Goal: Information Seeking & Learning: Learn about a topic

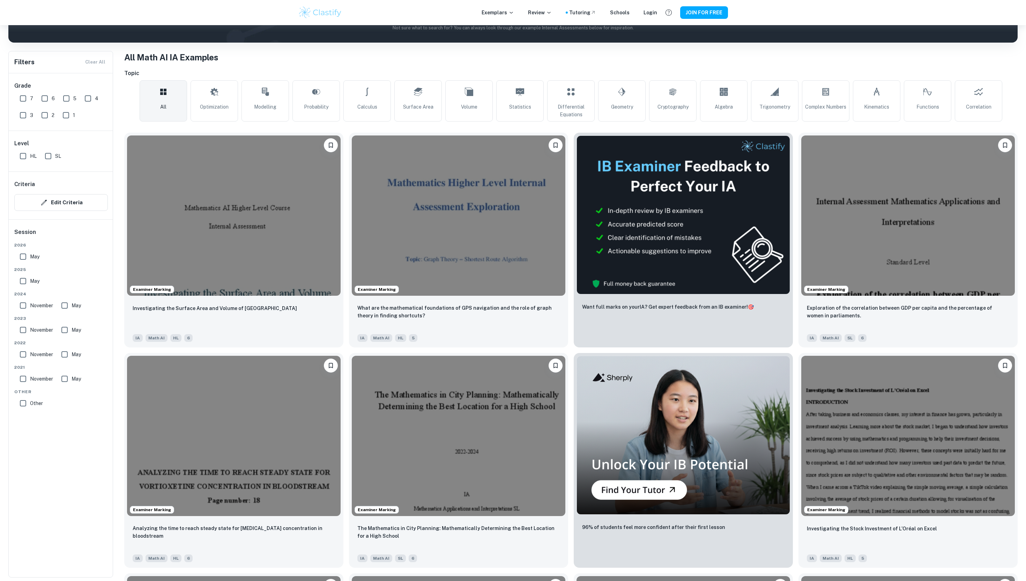
scroll to position [116, 0]
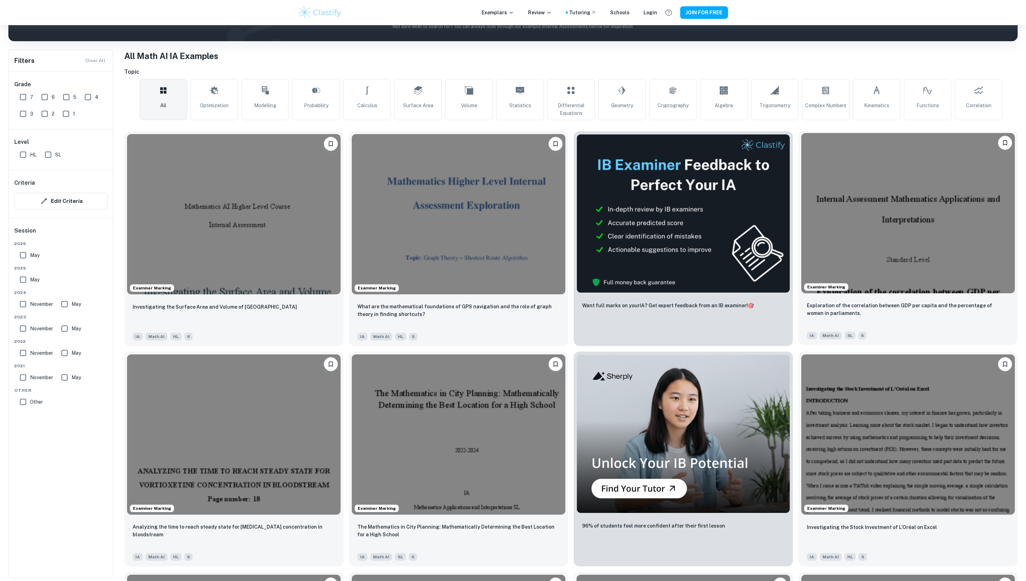
click at [931, 250] on img at bounding box center [909, 213] width 214 height 160
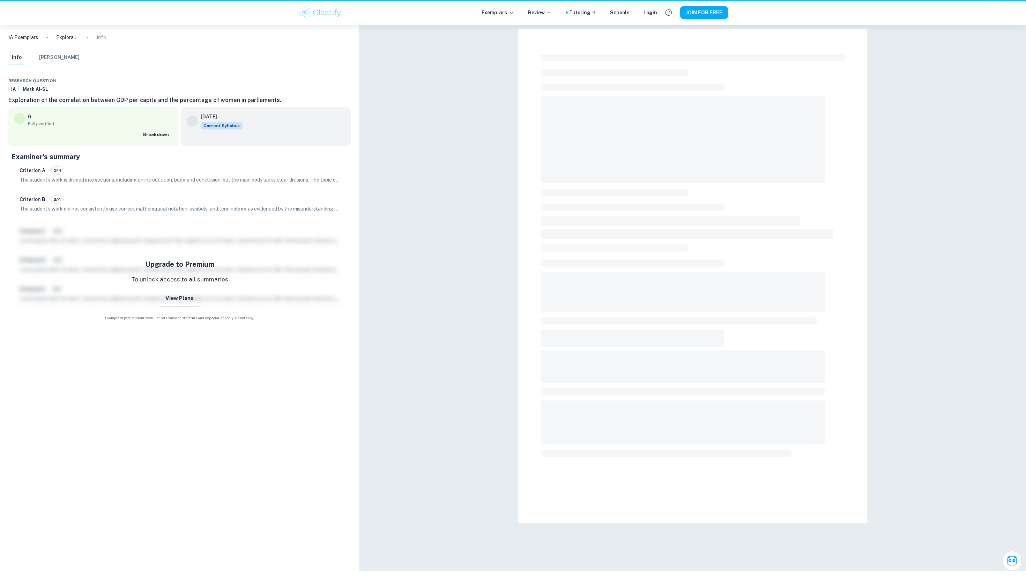
click at [931, 250] on div at bounding box center [692, 298] width 667 height 546
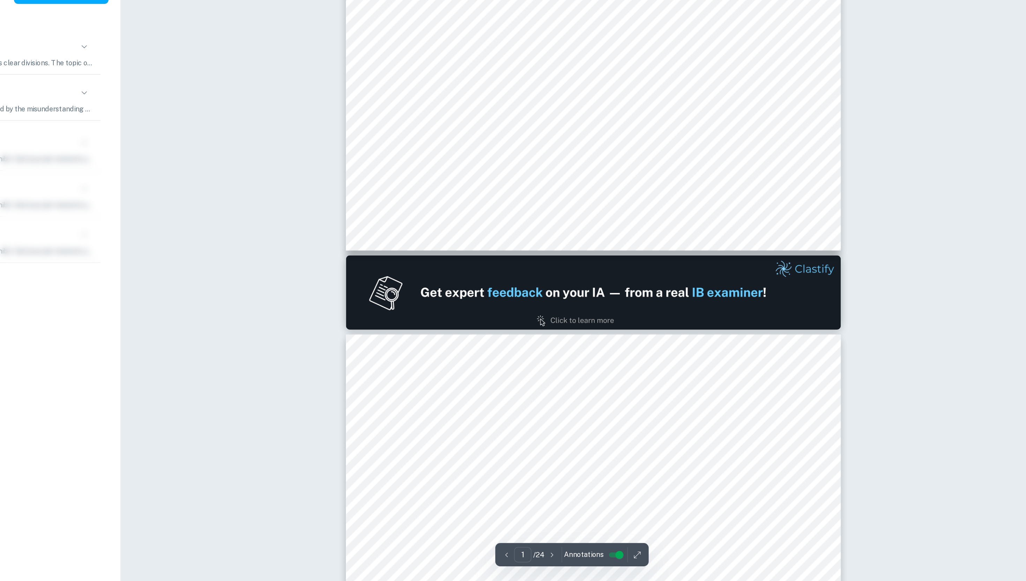
type input "2"
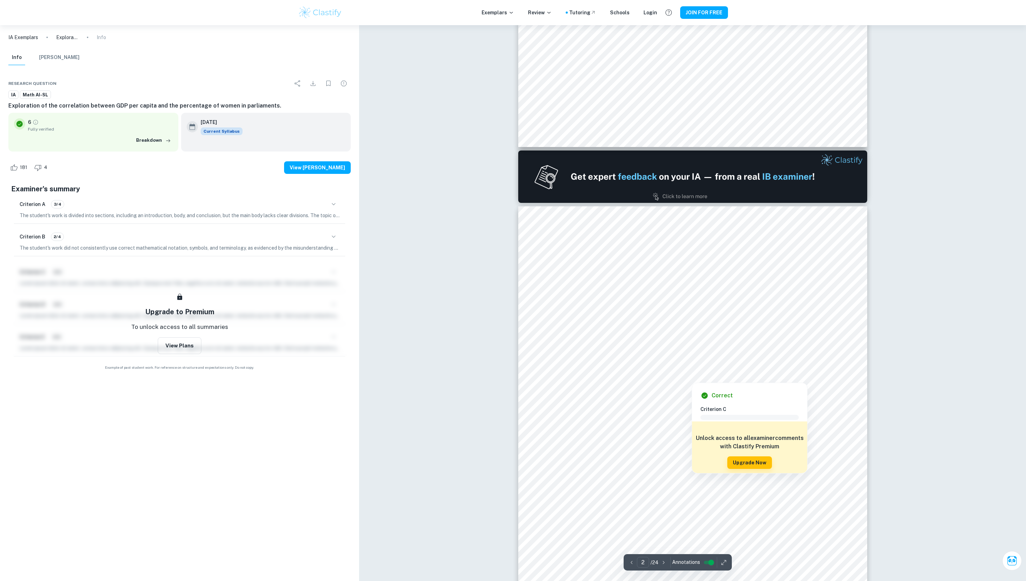
click at [655, 325] on div at bounding box center [693, 312] width 265 height 25
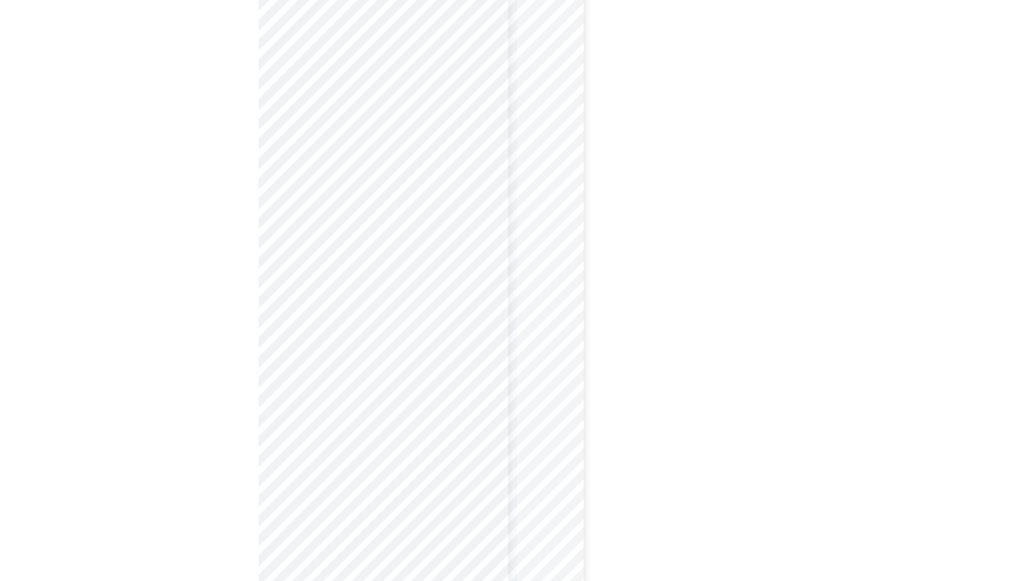
scroll to position [505, 0]
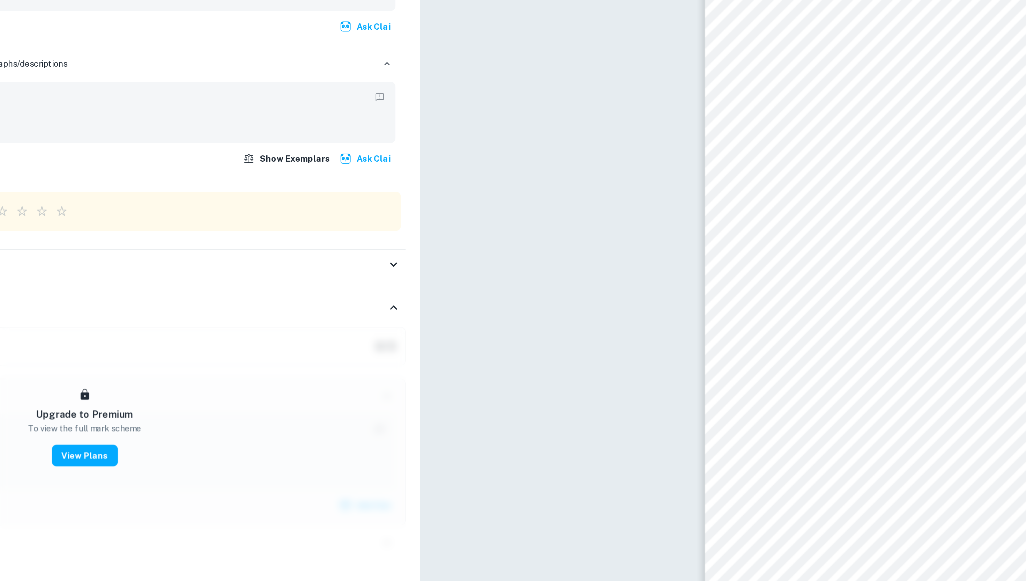
type input "2"
